Goal: Task Accomplishment & Management: Use online tool/utility

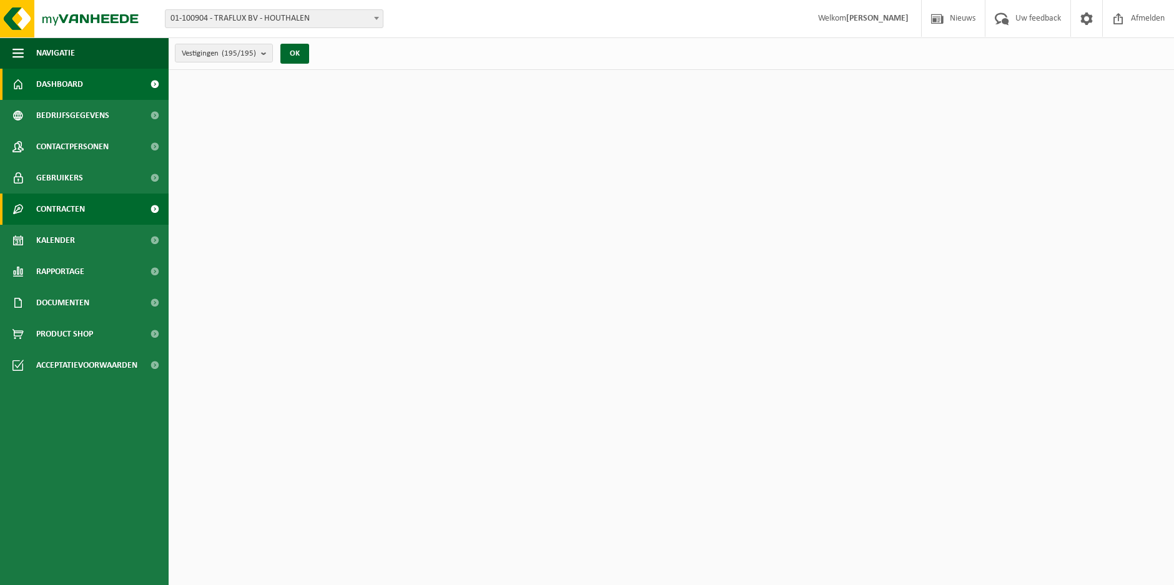
click at [68, 210] on span "Contracten" at bounding box center [60, 209] width 49 height 31
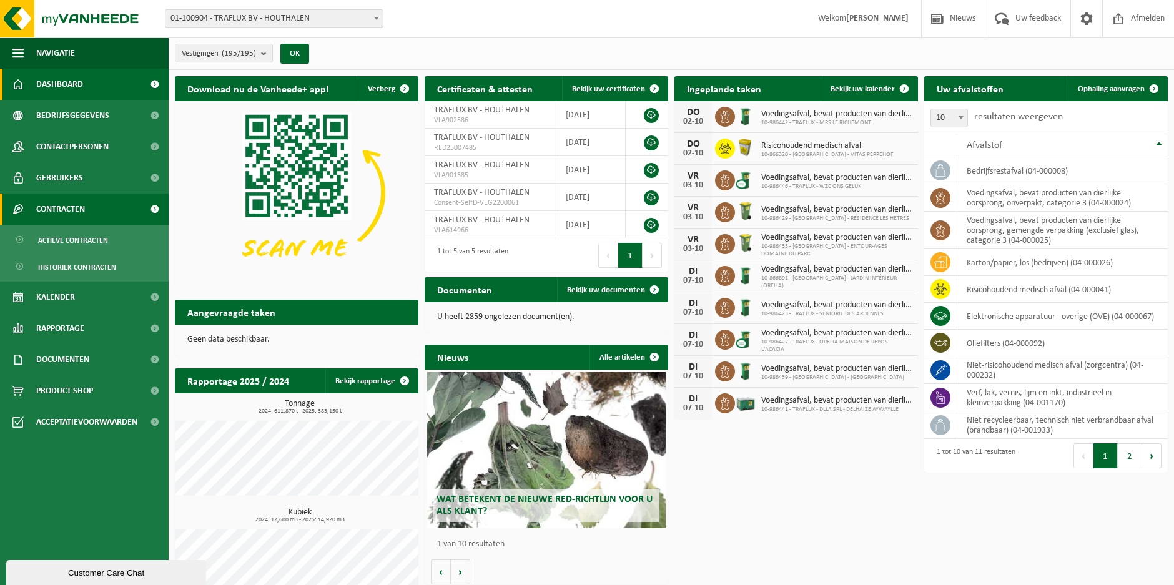
click at [72, 207] on span "Contracten" at bounding box center [60, 209] width 49 height 31
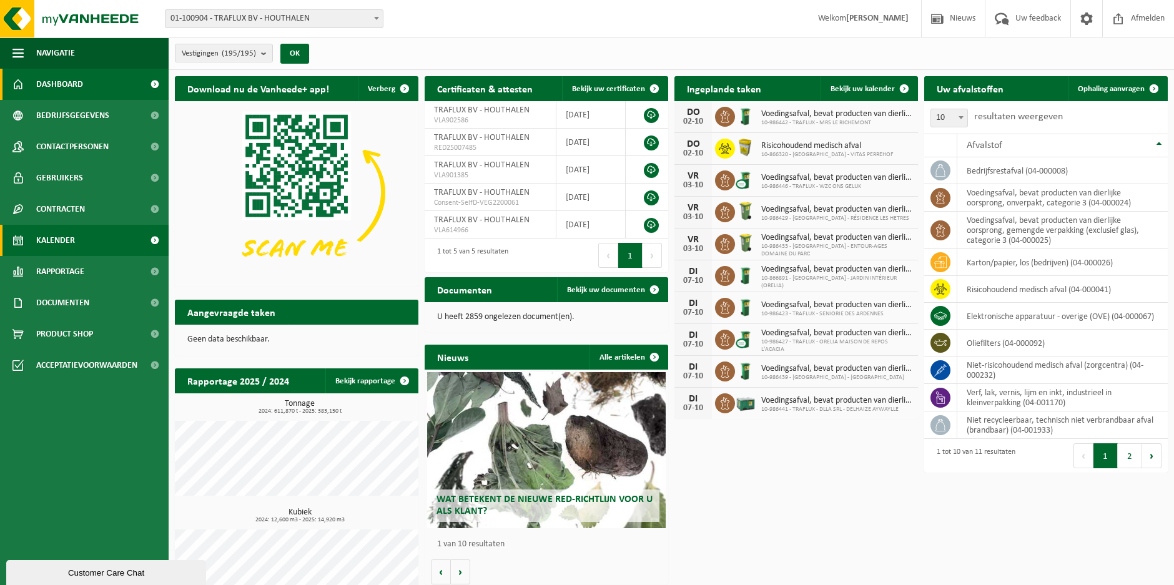
click at [56, 237] on span "Kalender" at bounding box center [55, 240] width 39 height 31
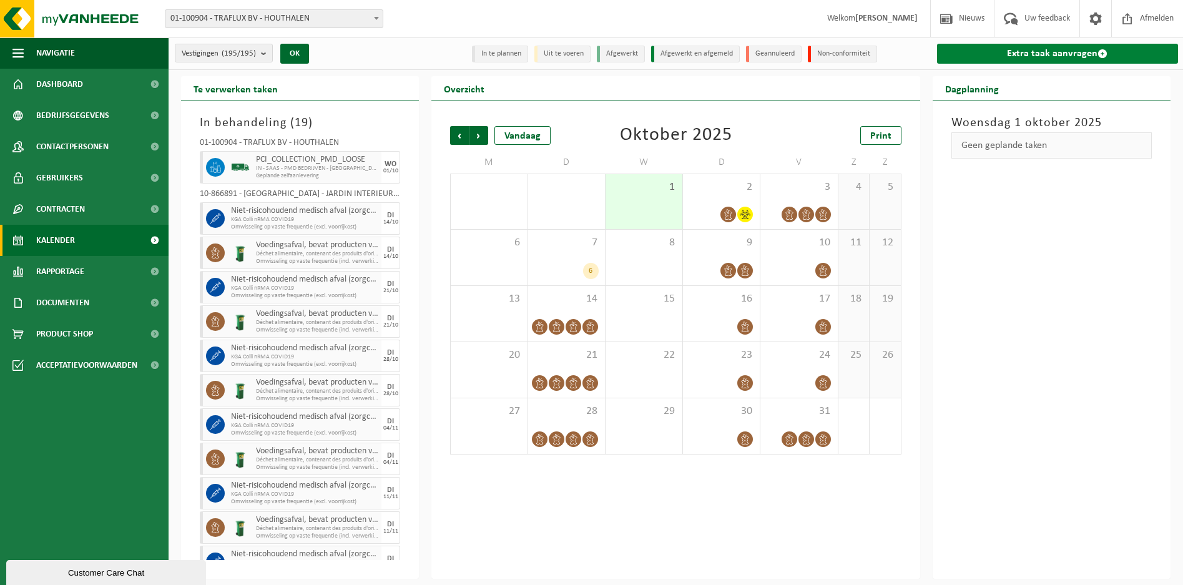
click at [1048, 56] on link "Extra taak aanvragen" at bounding box center [1057, 54] width 241 height 20
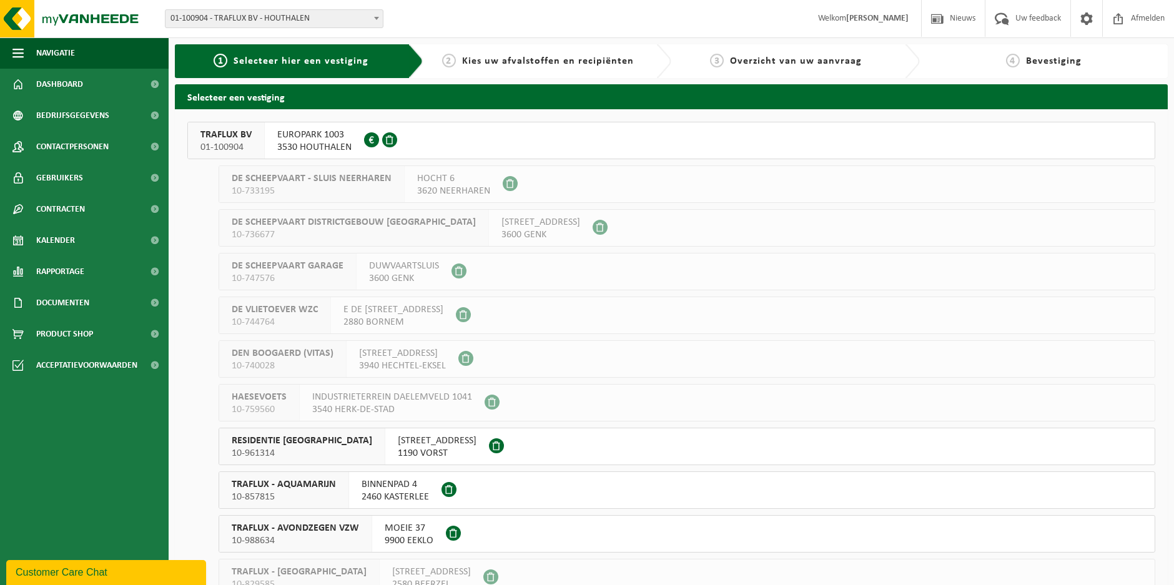
click at [326, 143] on span "3530 HOUTHALEN" at bounding box center [314, 147] width 74 height 12
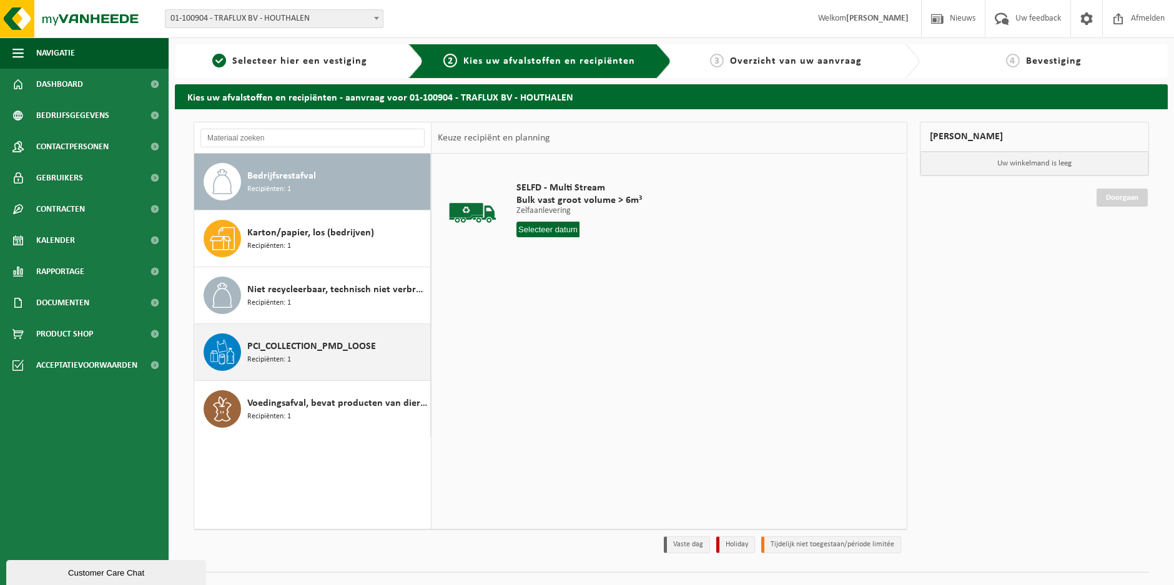
click at [351, 335] on div "PCI_COLLECTION_PMD_LOOSE Recipiënten: 1" at bounding box center [337, 351] width 180 height 37
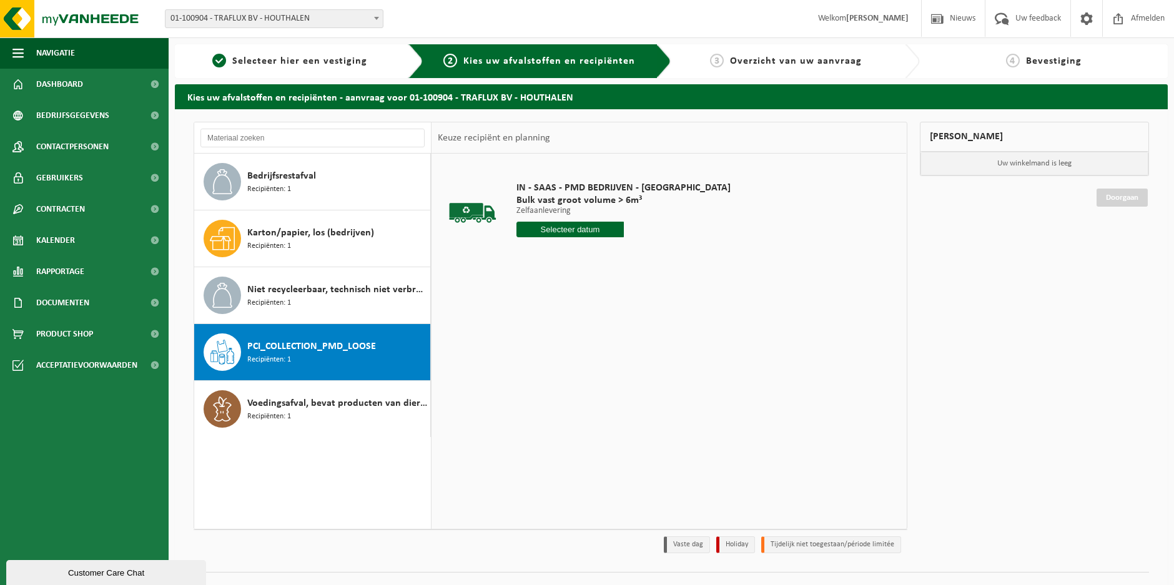
click at [554, 236] on input "text" at bounding box center [569, 230] width 107 height 16
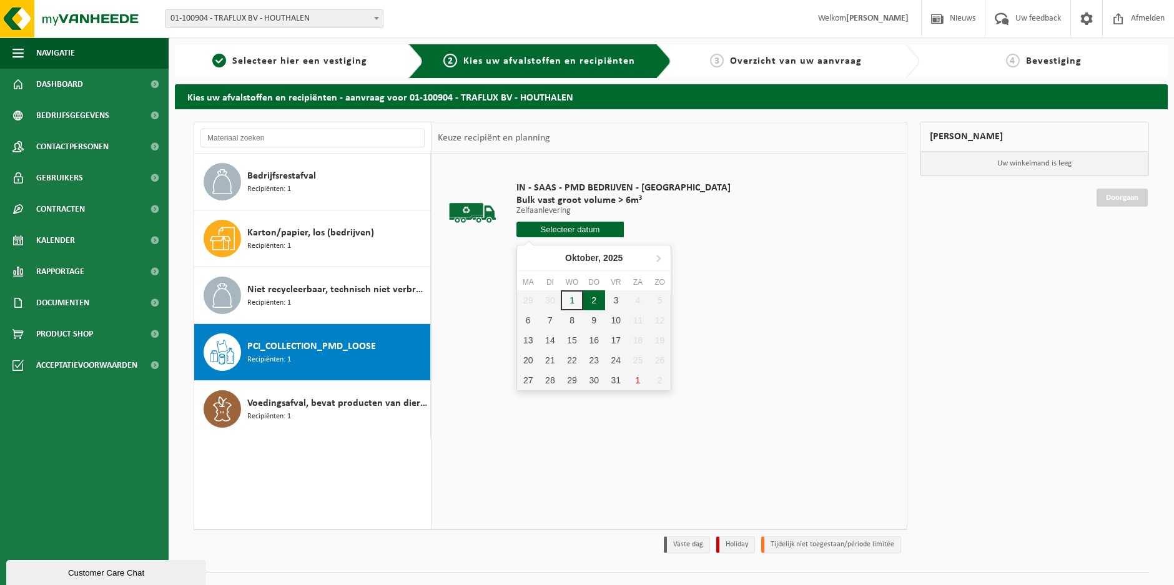
click at [596, 294] on div "2" at bounding box center [594, 300] width 22 height 20
type input "Van 2025-10-02"
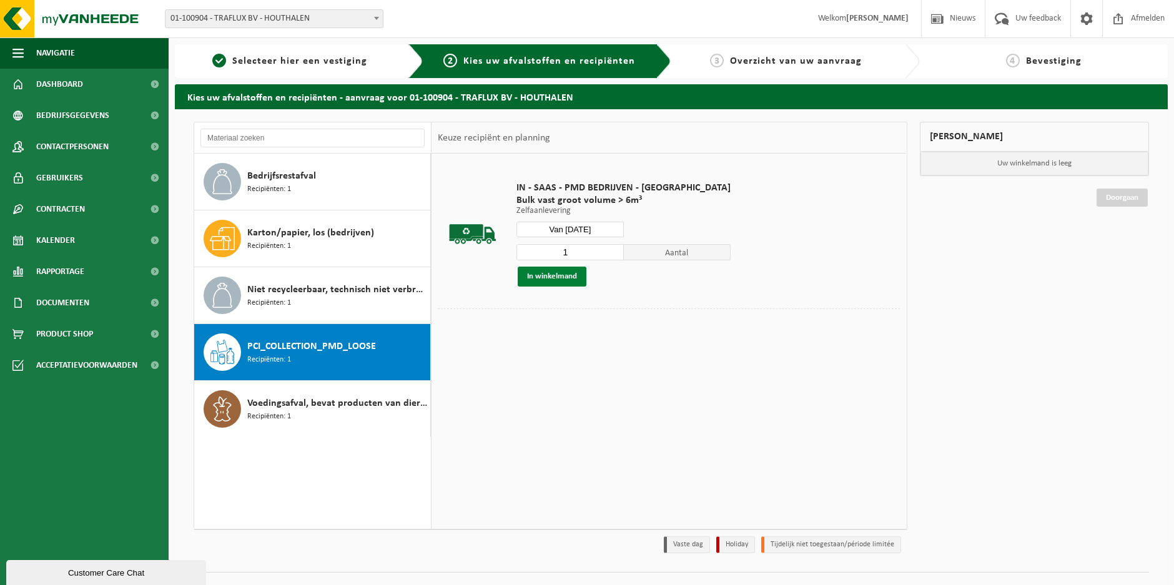
click at [575, 274] on button "In winkelmand" at bounding box center [552, 277] width 69 height 20
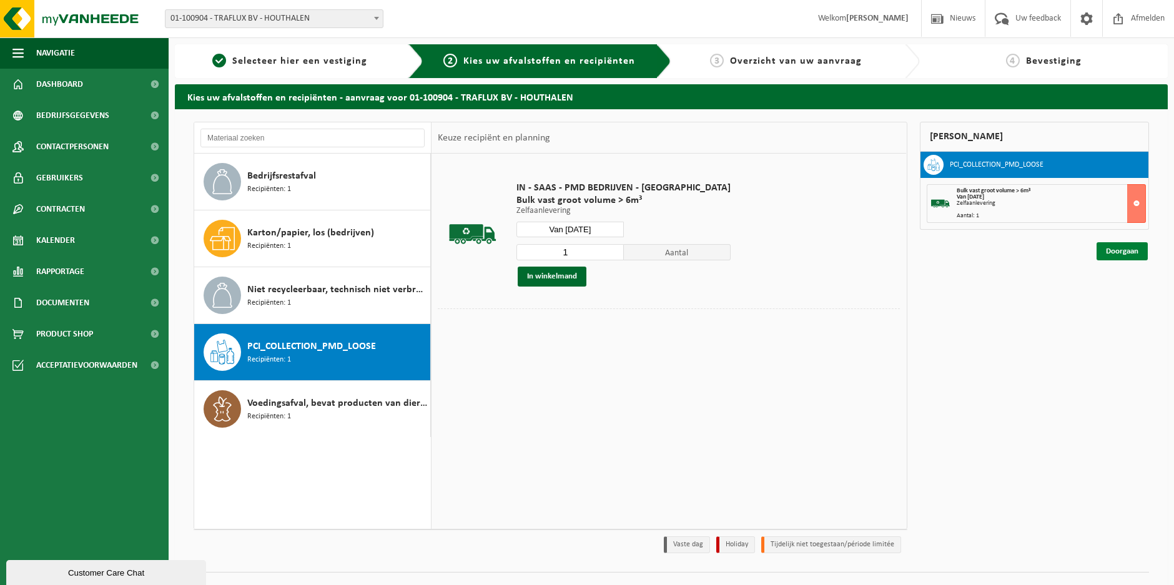
click at [1115, 250] on link "Doorgaan" at bounding box center [1122, 251] width 51 height 18
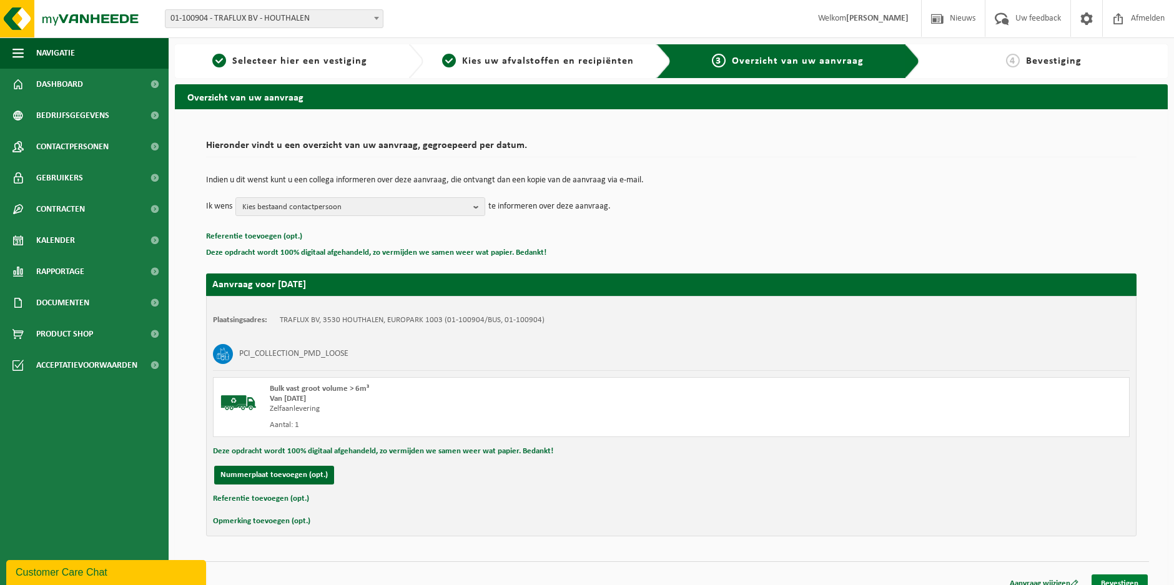
click at [1125, 582] on link "Bevestigen" at bounding box center [1120, 584] width 56 height 18
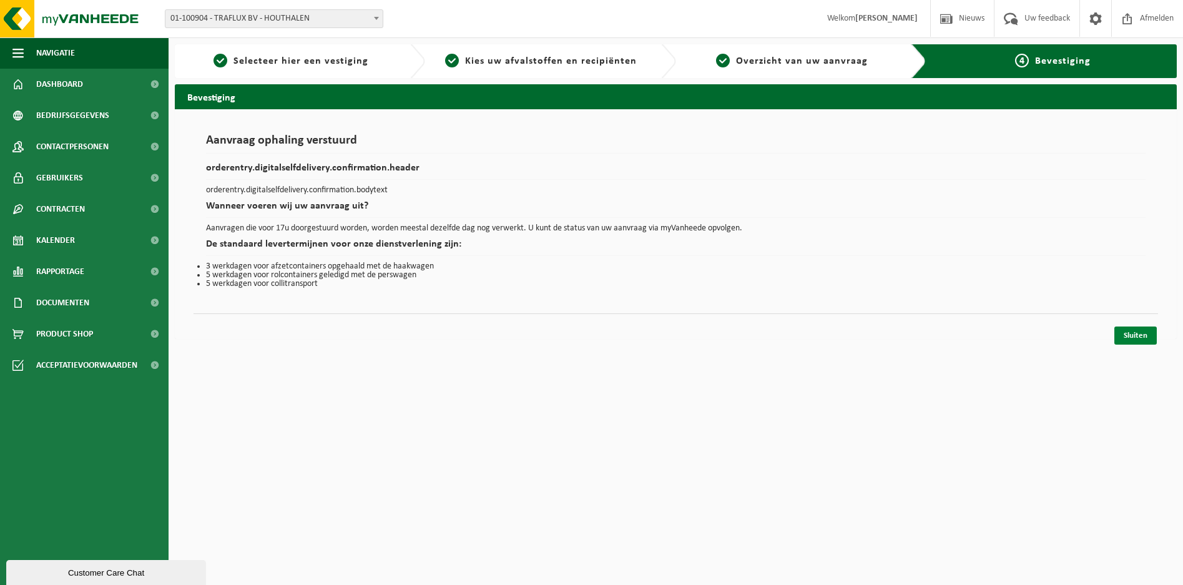
click at [1140, 341] on link "Sluiten" at bounding box center [1136, 336] width 42 height 18
